Goal: Check status: Check status

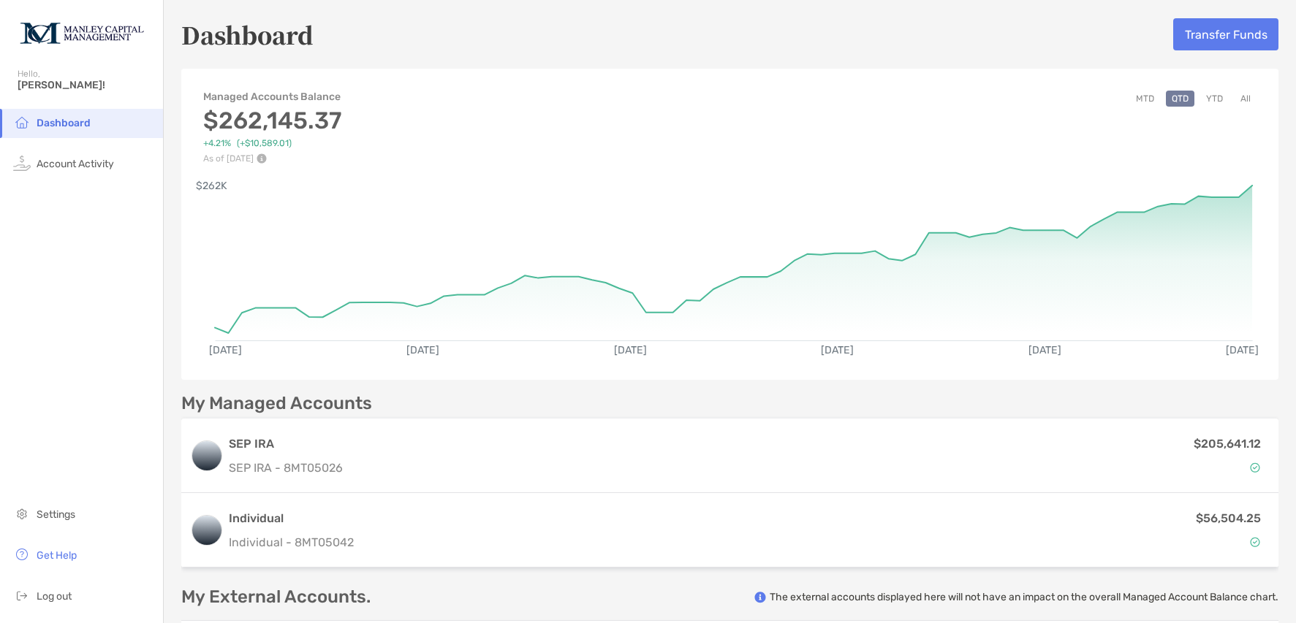
click at [105, 126] on li "Dashboard" at bounding box center [81, 123] width 163 height 29
click at [91, 164] on span "Account Activity" at bounding box center [75, 164] width 77 height 12
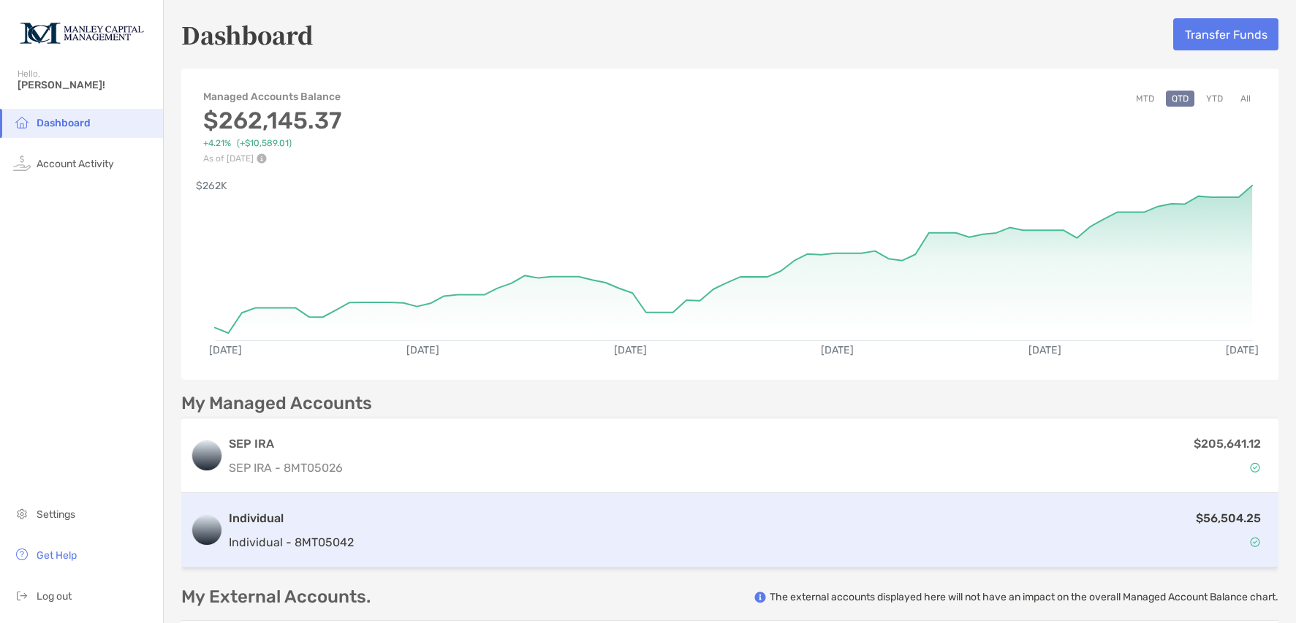
click at [570, 527] on div "$56,504.25" at bounding box center [815, 530] width 910 height 42
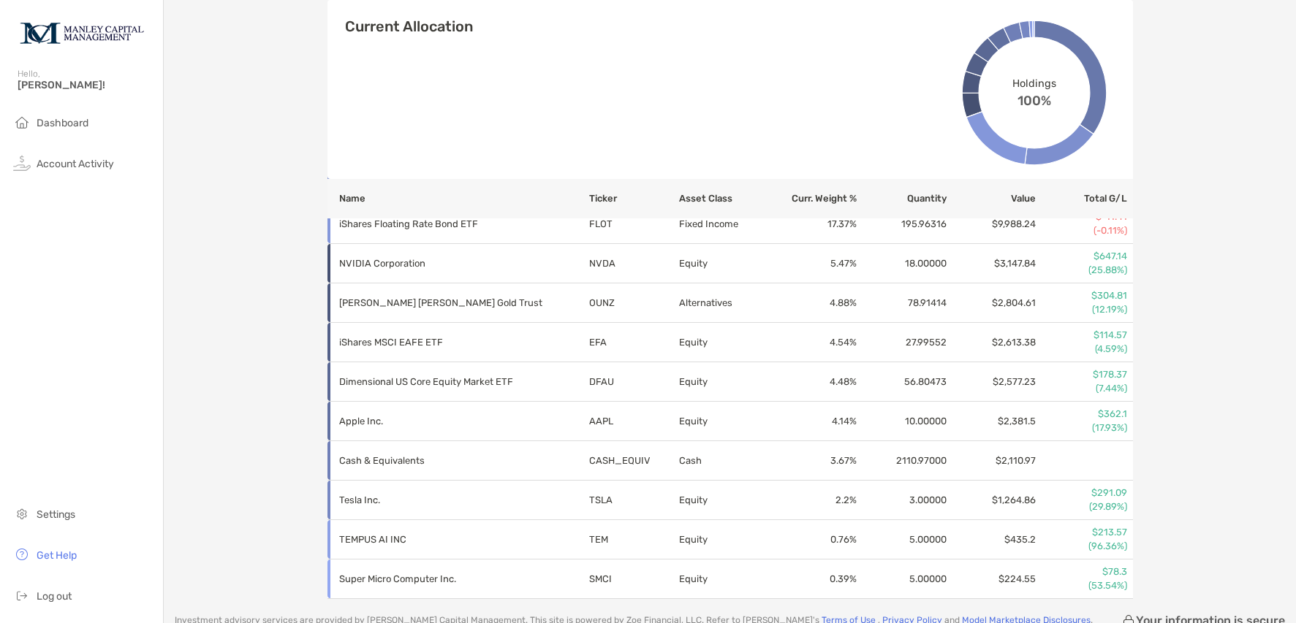
scroll to position [648, 0]
